Goal: Task Accomplishment & Management: Manage account settings

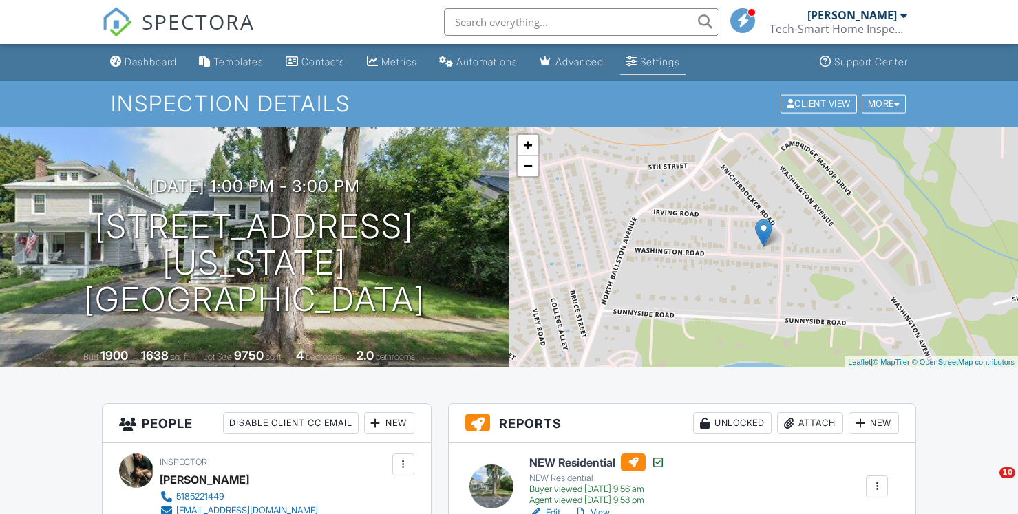
drag, startPoint x: 0, startPoint y: 0, endPoint x: 689, endPoint y: 60, distance: 692.0
click at [680, 60] on div "Settings" at bounding box center [660, 62] width 40 height 12
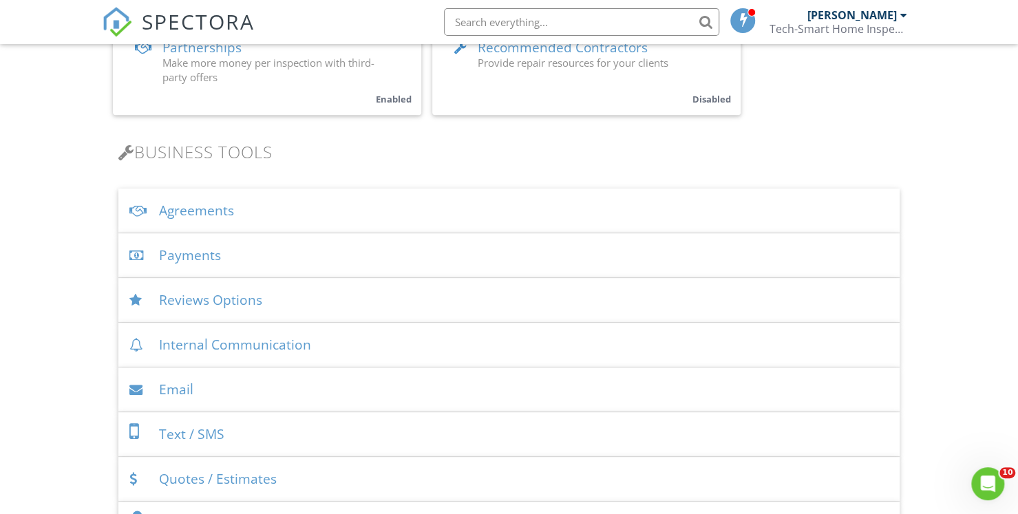
click at [202, 210] on div "Agreements" at bounding box center [508, 211] width 781 height 45
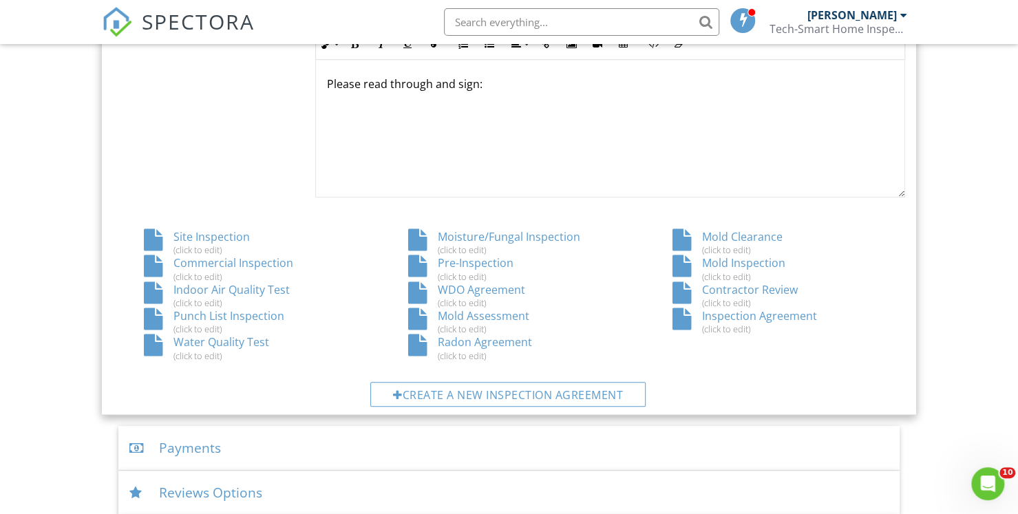
scroll to position [678, 0]
click at [511, 313] on div "Mold Assessment (click to edit)" at bounding box center [509, 321] width 264 height 26
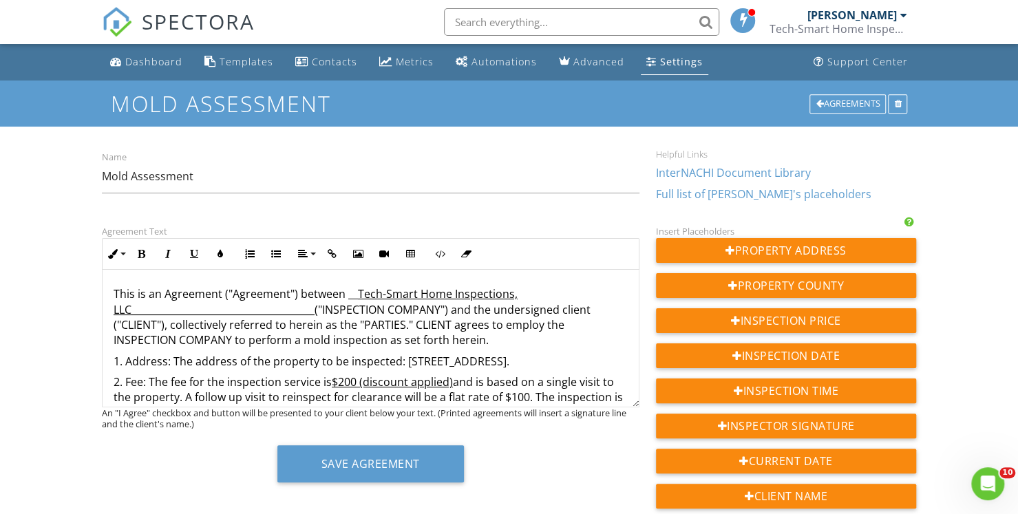
click at [590, 363] on p "1. Address: The address of the property to be inspected: 140 Mt Hope Drive, Alb…" at bounding box center [371, 361] width 514 height 15
